Goal: Navigation & Orientation: Go to known website

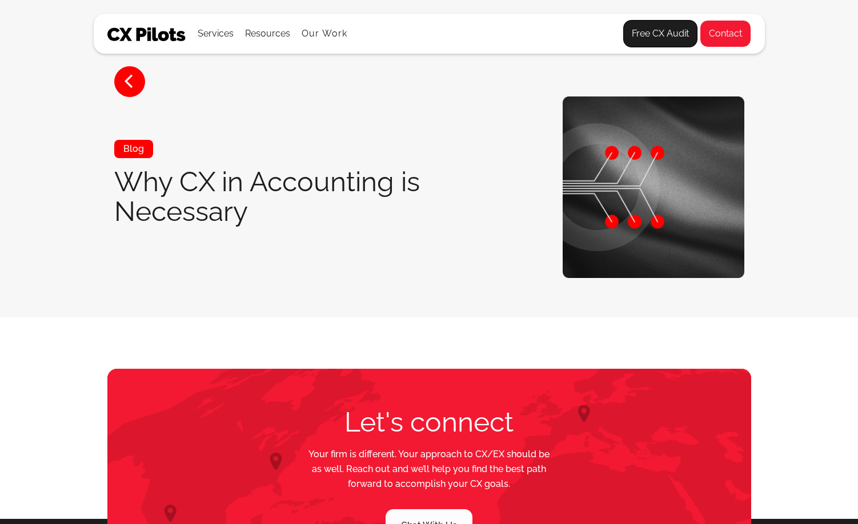
scroll to position [47, 0]
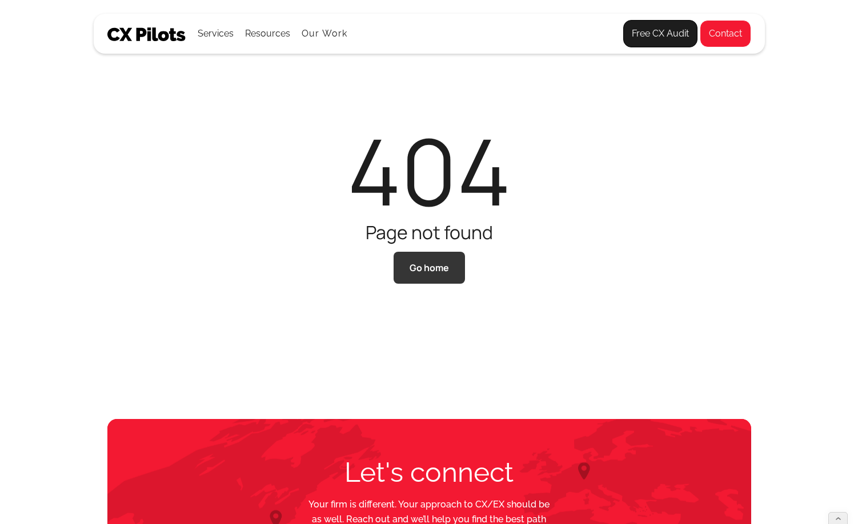
click at [434, 269] on link "Go home" at bounding box center [428, 268] width 71 height 32
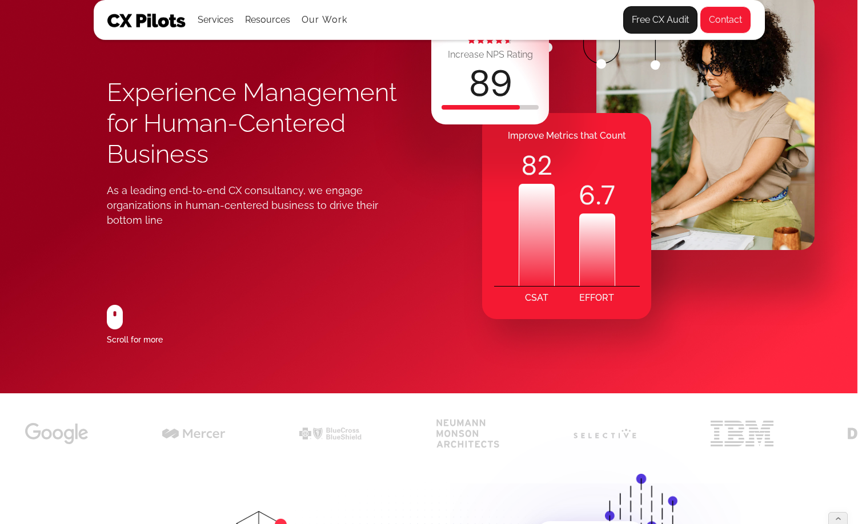
scroll to position [0, 1]
